Goal: Task Accomplishment & Management: Manage account settings

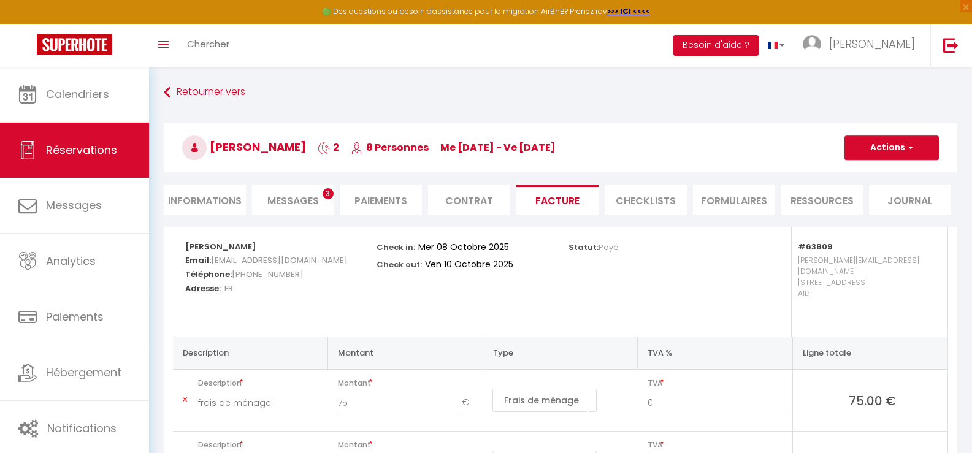
select select "cleaning"
select select "taxes"
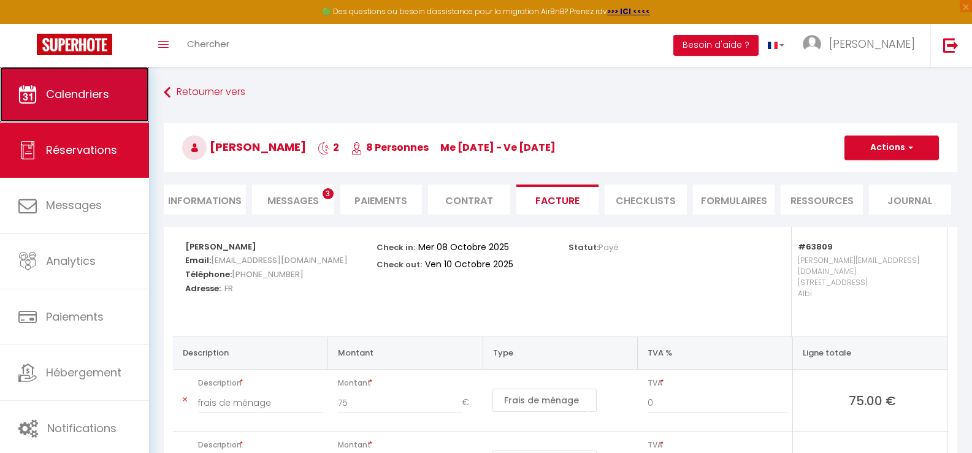
click at [88, 89] on span "Calendriers" at bounding box center [77, 93] width 63 height 15
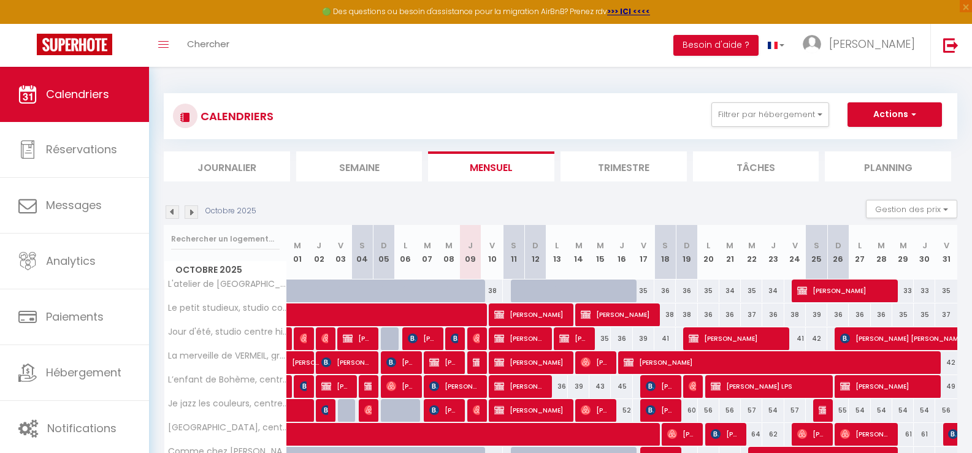
click at [226, 172] on li "Journalier" at bounding box center [227, 167] width 126 height 30
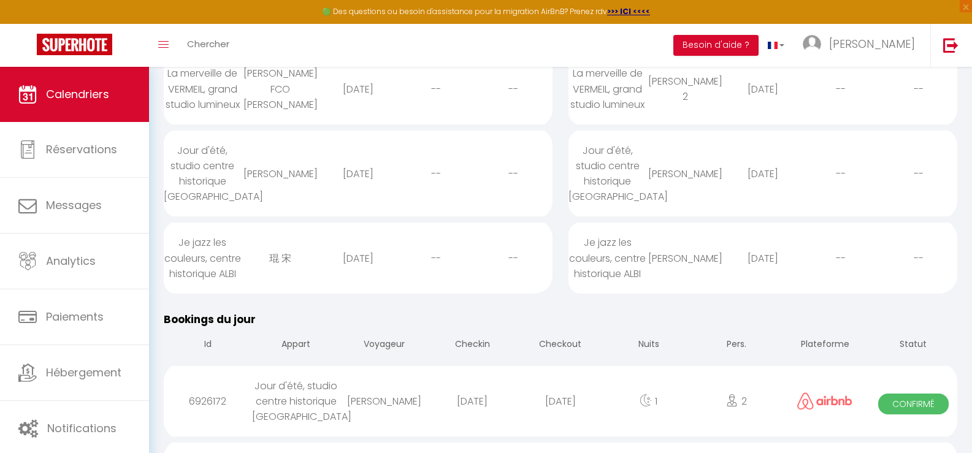
scroll to position [245, 0]
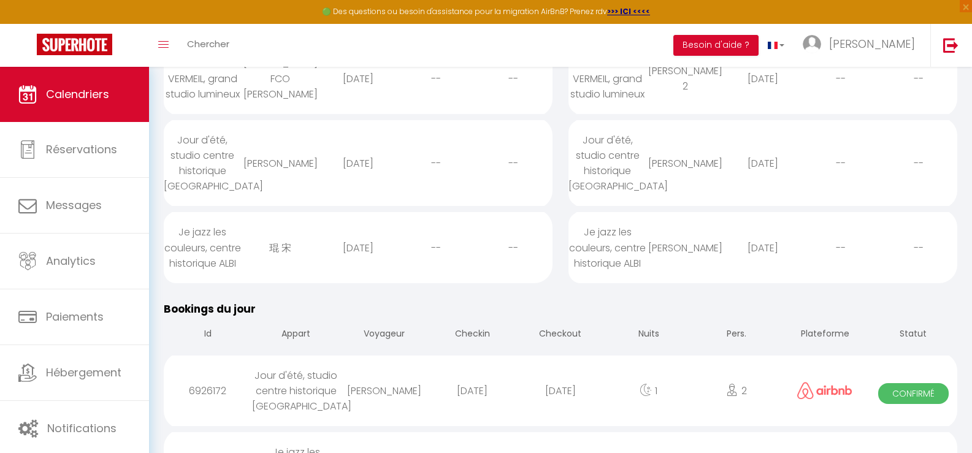
click at [686, 236] on div "[PERSON_NAME]" at bounding box center [686, 248] width 78 height 40
select select "0"
select select "1"
select select
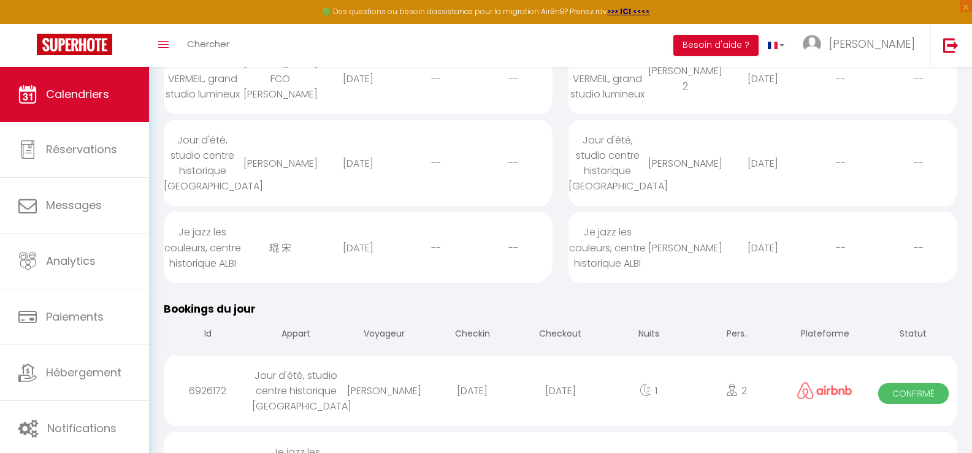
select select
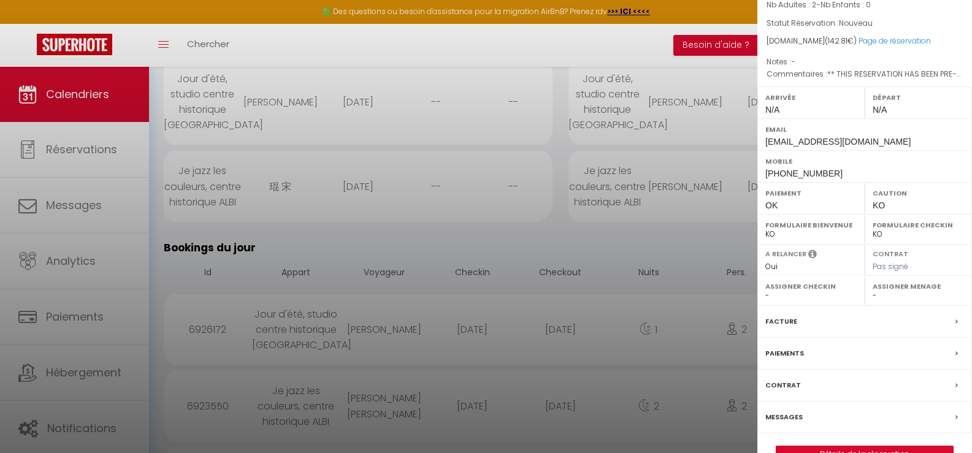
scroll to position [151, 0]
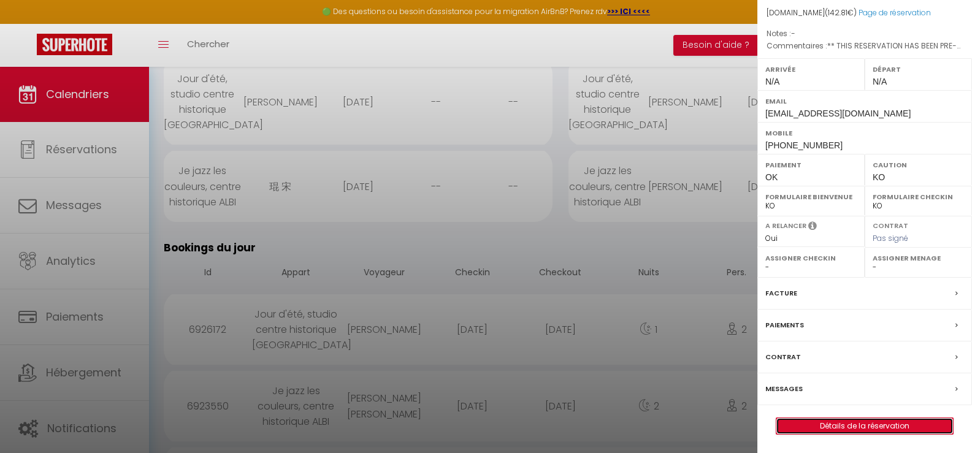
click at [839, 420] on link "Détails de la réservation" at bounding box center [865, 426] width 177 height 16
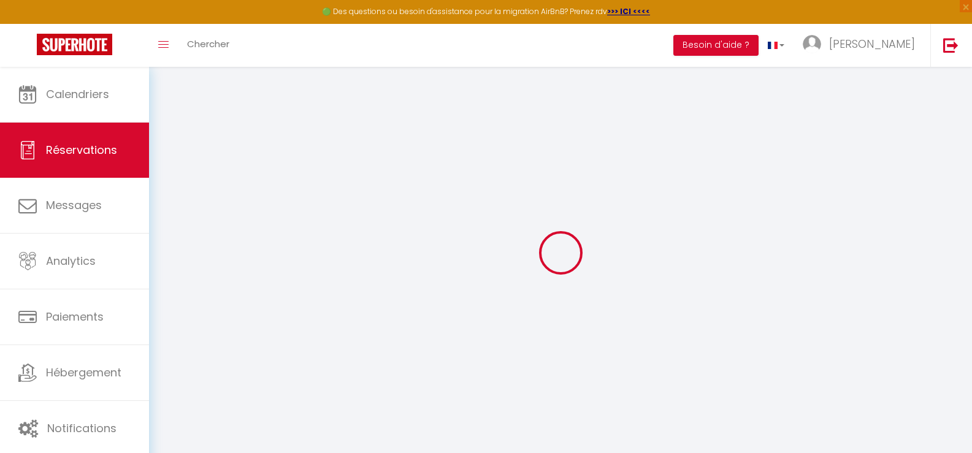
select select
checkbox input "false"
select select
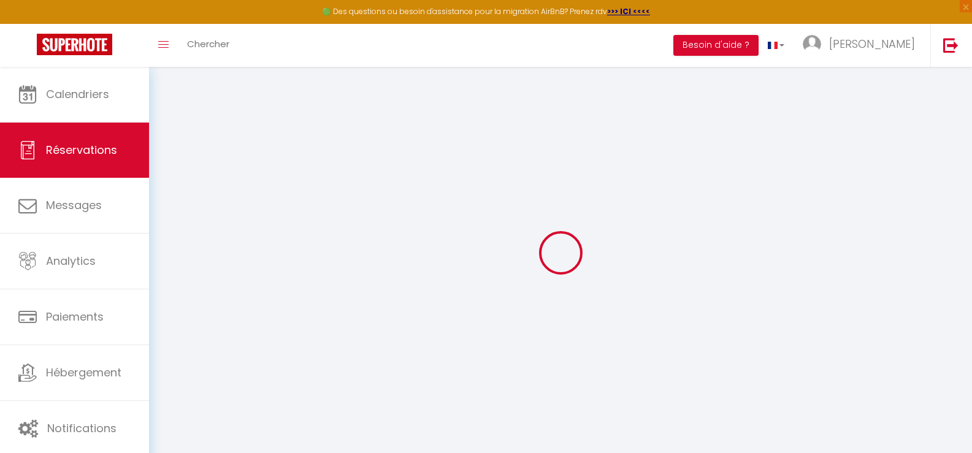
checkbox input "false"
type textarea "** THIS RESERVATION HAS BEEN PRE-PAID ** Vamos usar as duas camas . Somos 2 ami…"
type input "45"
type input "6.01"
select select
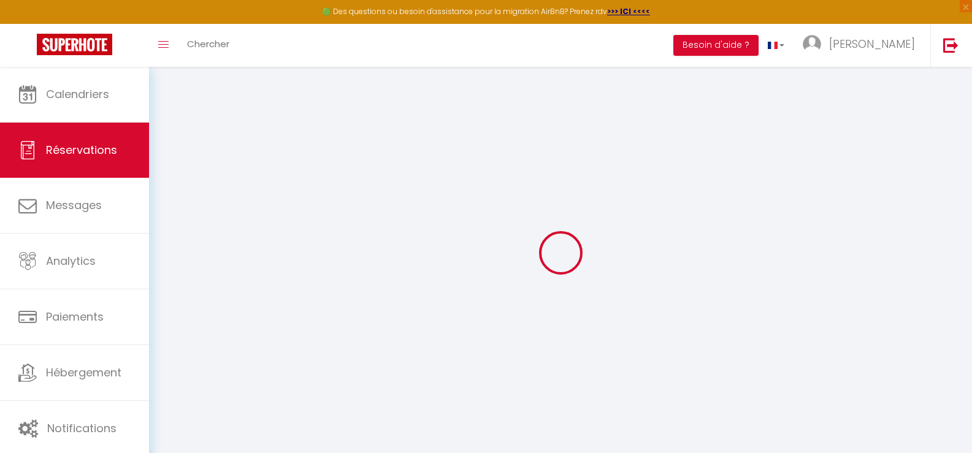
select select
checkbox input "false"
select select
